Goal: Check status: Check status

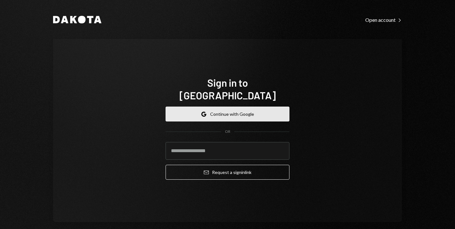
click at [255, 108] on button "Google Continue with Google" at bounding box center [228, 113] width 124 height 15
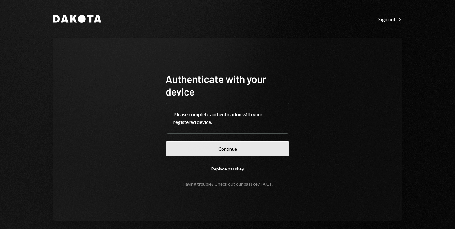
click at [221, 148] on button "Continue" at bounding box center [228, 148] width 124 height 15
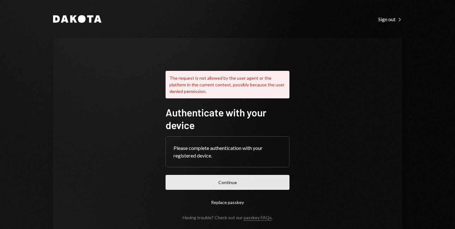
click at [224, 180] on button "Continue" at bounding box center [228, 182] width 124 height 15
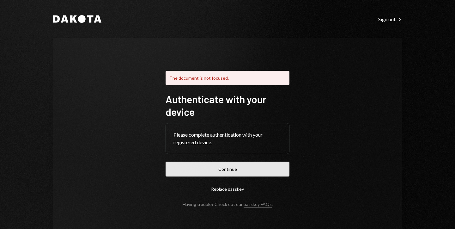
click at [240, 164] on button "Continue" at bounding box center [228, 168] width 124 height 15
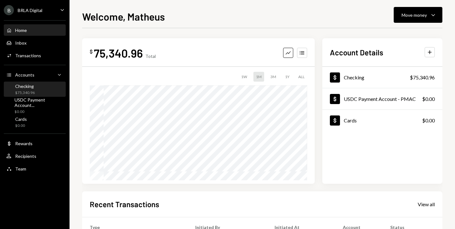
click at [36, 88] on div "Checking $75,340.96" at bounding box center [34, 89] width 57 height 12
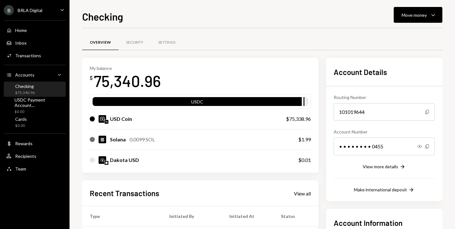
click at [35, 90] on div "Checking $75,340.96" at bounding box center [34, 89] width 57 height 12
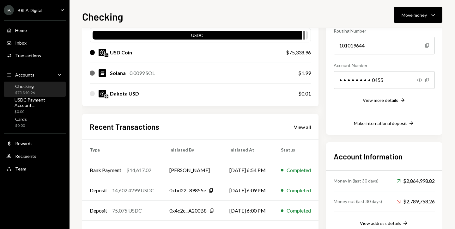
click at [96, 52] on div "USD Coin" at bounding box center [182, 53] width 184 height 8
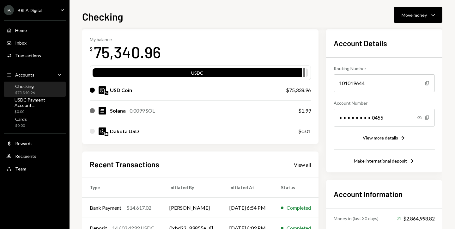
scroll to position [29, 0]
click at [293, 96] on div "USD Coin $75,338.96" at bounding box center [200, 90] width 221 height 20
click at [302, 90] on div "$75,338.96" at bounding box center [298, 90] width 25 height 8
click at [282, 75] on div "USDC" at bounding box center [197, 74] width 209 height 9
click at [383, 139] on div "View more details" at bounding box center [380, 137] width 35 height 5
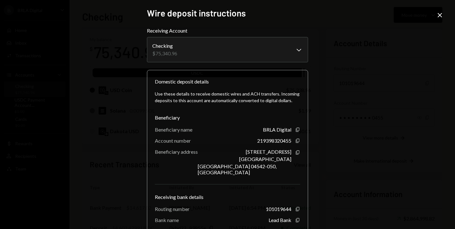
scroll to position [0, 0]
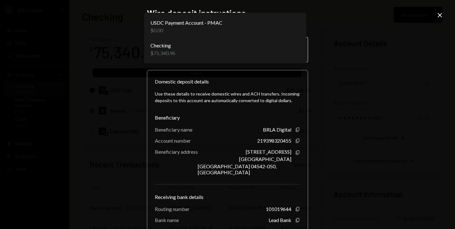
click at [236, 46] on body "B BRLA Digital Caret Down Home Home Inbox Inbox Activities Transactions Account…" at bounding box center [227, 114] width 455 height 229
click at [431, 15] on div "**********" at bounding box center [227, 114] width 455 height 229
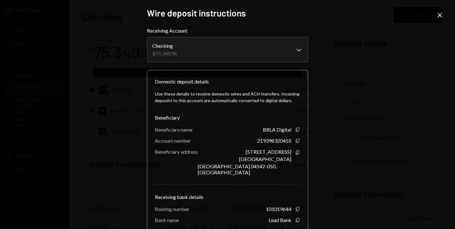
click at [437, 15] on icon "Close" at bounding box center [440, 15] width 8 height 8
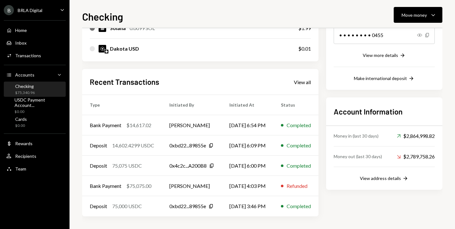
scroll to position [111, 0]
click at [381, 180] on div "View address details" at bounding box center [380, 177] width 41 height 5
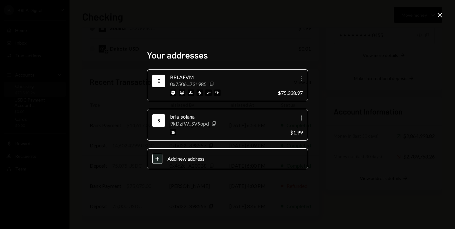
click at [298, 81] on icon "More" at bounding box center [302, 79] width 8 height 8
click at [235, 82] on div "0x7506...731985 Copy" at bounding box center [221, 84] width 103 height 6
click at [213, 84] on icon "button" at bounding box center [211, 84] width 3 height 4
click at [213, 122] on icon "Copy" at bounding box center [213, 123] width 5 height 5
click at [442, 15] on icon "Close" at bounding box center [440, 15] width 8 height 8
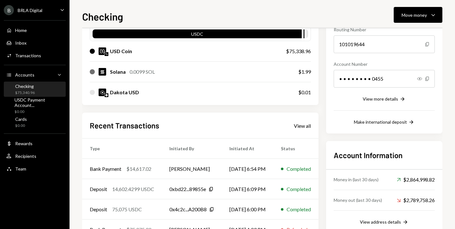
scroll to position [67, 0]
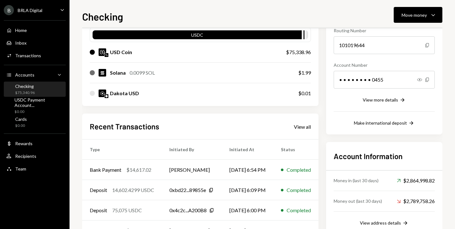
click at [120, 92] on div "Dakota USD" at bounding box center [124, 93] width 29 height 8
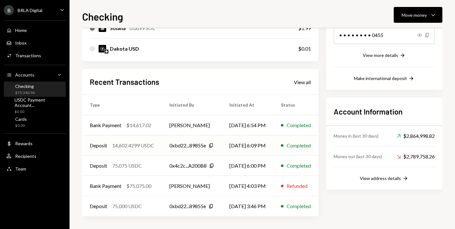
scroll to position [111, 0]
click at [306, 82] on div "View all" at bounding box center [302, 82] width 17 height 6
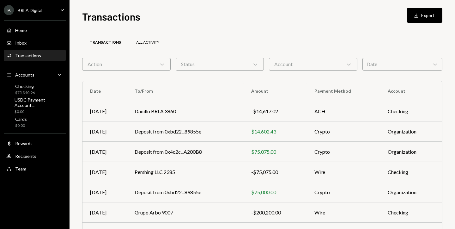
click at [143, 43] on div "All Activity" at bounding box center [147, 42] width 23 height 5
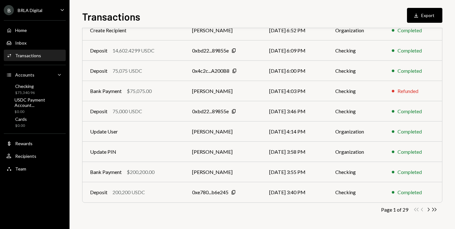
scroll to position [101, 0]
click at [427, 208] on icon "Chevron Right" at bounding box center [428, 209] width 6 height 6
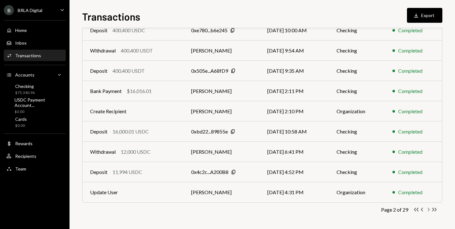
click at [426, 207] on icon "Chevron Right" at bounding box center [428, 209] width 6 height 6
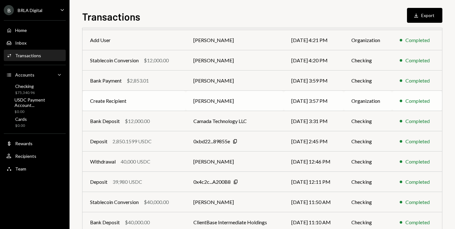
scroll to position [30, 0]
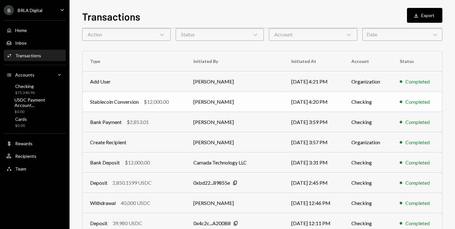
click at [187, 100] on td "[PERSON_NAME]" at bounding box center [235, 102] width 98 height 20
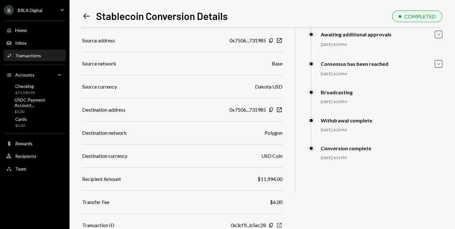
click at [279, 223] on icon "New Window" at bounding box center [279, 225] width 6 height 6
